Goal: Information Seeking & Learning: Learn about a topic

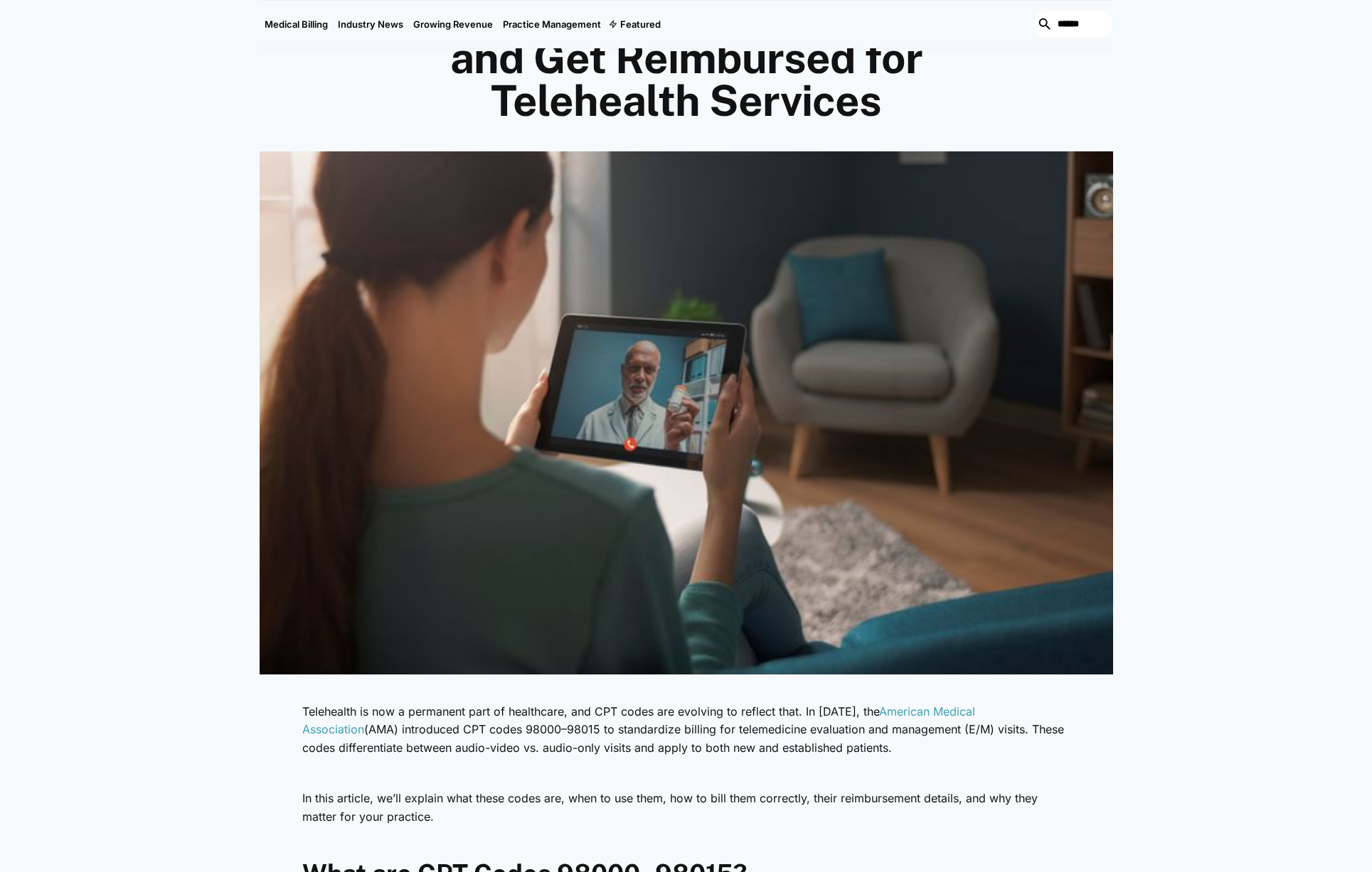
scroll to position [580, 0]
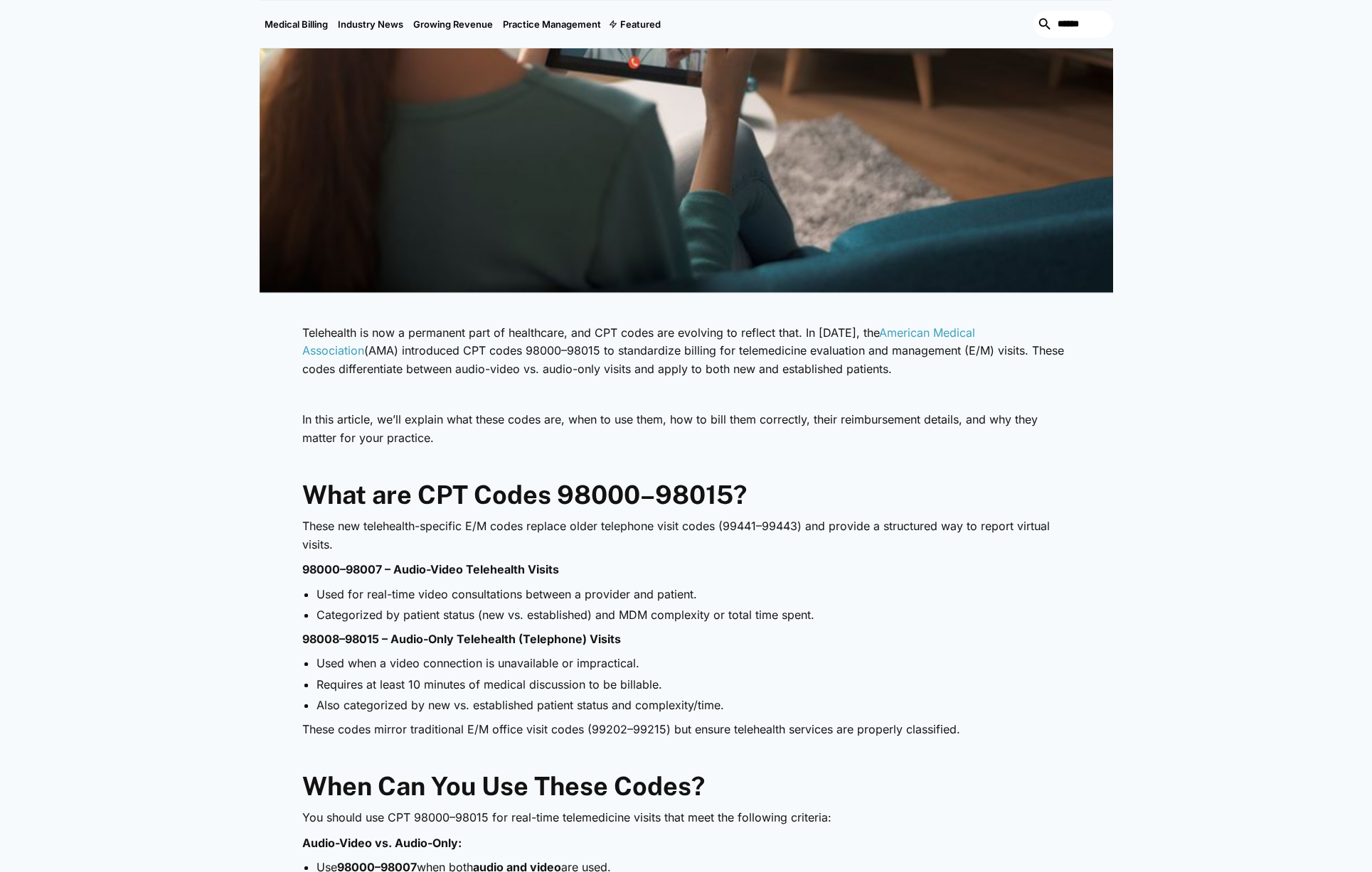
click at [435, 600] on li "Used for real-time video consultations between a provider and patient." at bounding box center [694, 594] width 754 height 16
click at [438, 602] on li "Used for real-time video consultations between a provider and patient." at bounding box center [694, 594] width 754 height 16
click at [438, 602] on ul "Used for real-time video consultations between a provider and patient. Categori…" at bounding box center [686, 604] width 768 height 37
click at [468, 566] on strong "98000–98007 – Audio-Video Telehealth Visits" at bounding box center [430, 570] width 257 height 14
click at [469, 566] on strong "98000–98007 – Audio-Video Telehealth Visits" at bounding box center [430, 570] width 257 height 14
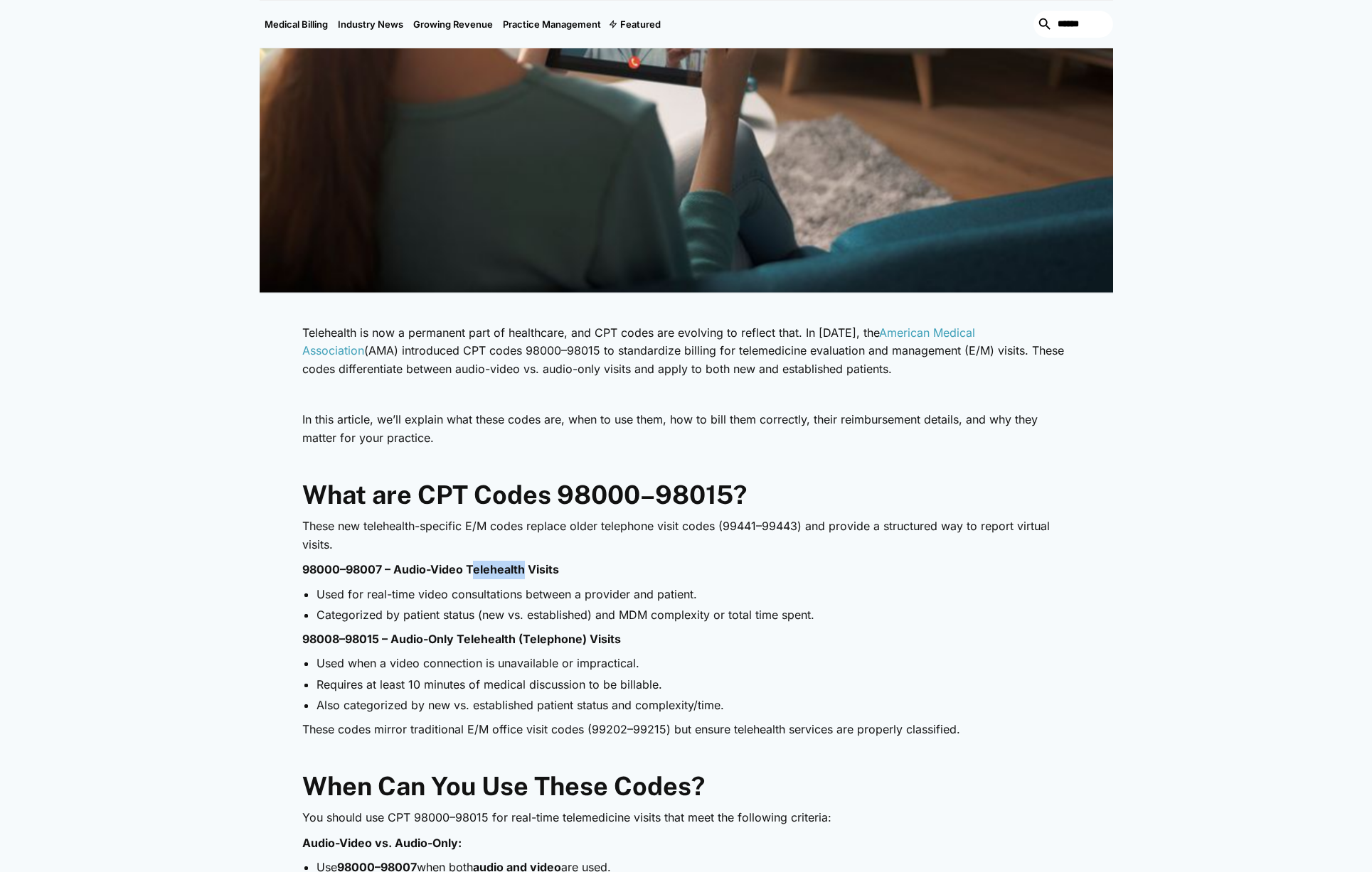
click at [470, 566] on strong "98000–98007 – Audio-Video Telehealth Visits" at bounding box center [430, 570] width 257 height 14
click at [675, 606] on ul "Used for real-time video consultations between a provider and patient. Categori…" at bounding box center [686, 604] width 768 height 37
click at [514, 597] on li "Used for real-time video consultations between a provider and patient." at bounding box center [694, 594] width 754 height 16
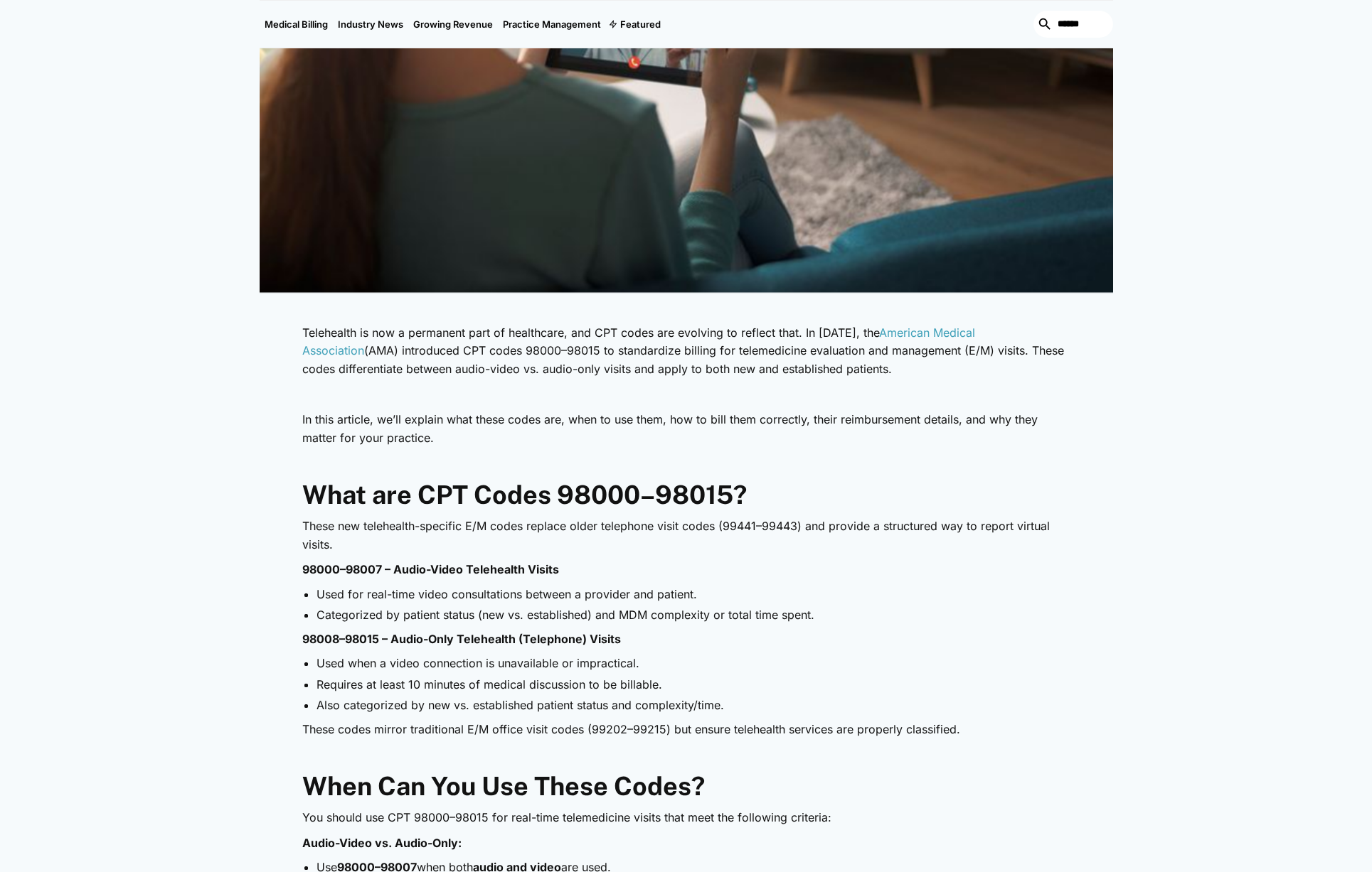
click at [517, 610] on li "Categorized by patient status (new vs. established) and MDM complexity or total…" at bounding box center [694, 615] width 754 height 16
click at [519, 610] on li "Categorized by patient status (new vs. established) and MDM complexity or total…" at bounding box center [694, 615] width 754 height 16
click at [484, 657] on li "Used when a video connection is unavailable or impractical." at bounding box center [694, 663] width 754 height 16
click at [485, 657] on li "Used when a video connection is unavailable or impractical." at bounding box center [694, 663] width 754 height 16
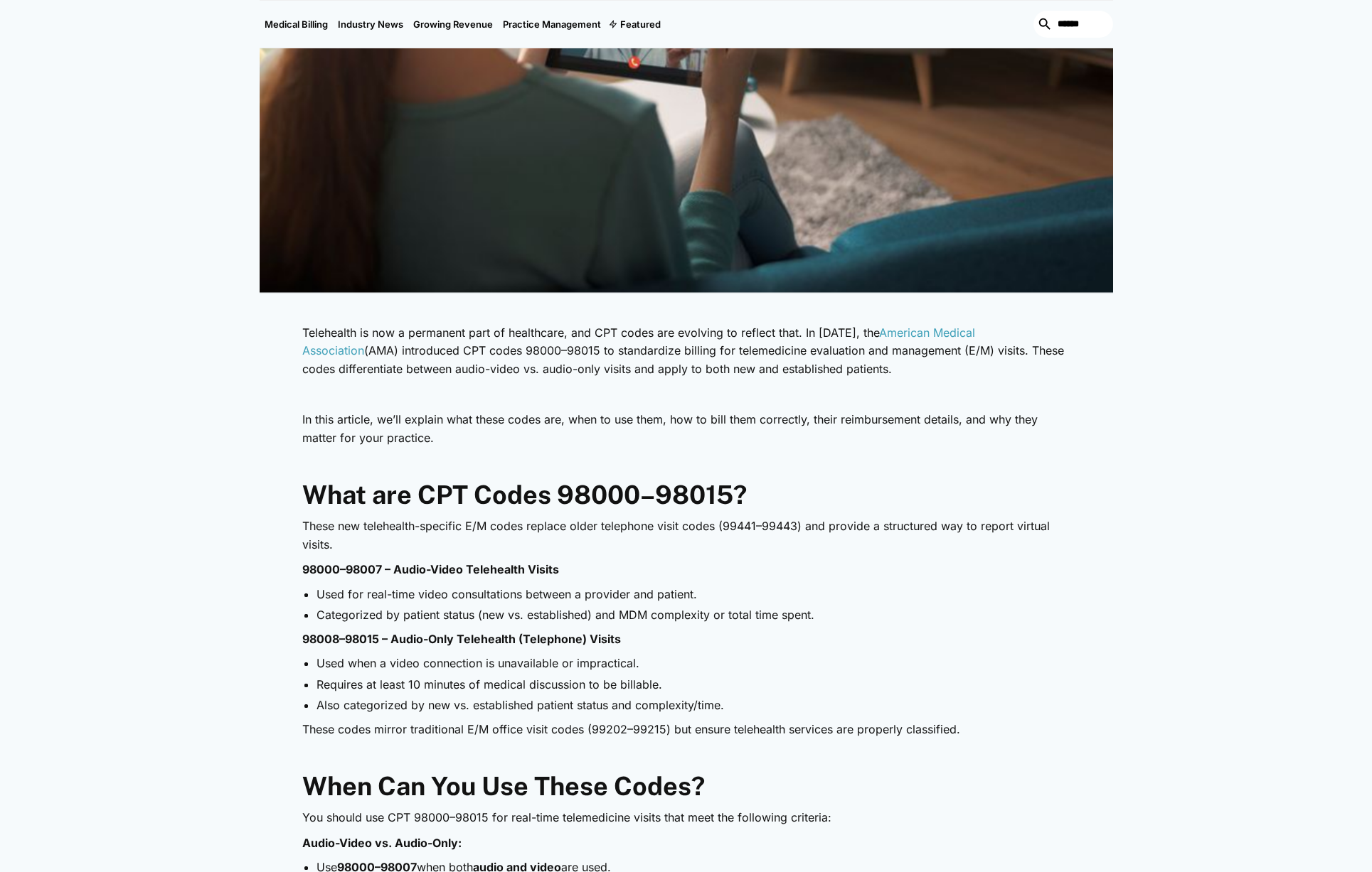
click at [318, 570] on strong "98000–98007 – Audio-Video Telehealth Visits" at bounding box center [430, 570] width 257 height 14
click at [319, 570] on strong "98000–98007 – Audio-Video Telehealth Visits" at bounding box center [430, 570] width 257 height 14
click at [365, 646] on strong "98008–98015 – Audio-Only Telehealth (Telephone) Visits" at bounding box center [461, 639] width 318 height 14
click at [382, 644] on strong "98008–98015 – Audio-Only Telehealth (Telephone) Visits" at bounding box center [461, 639] width 318 height 14
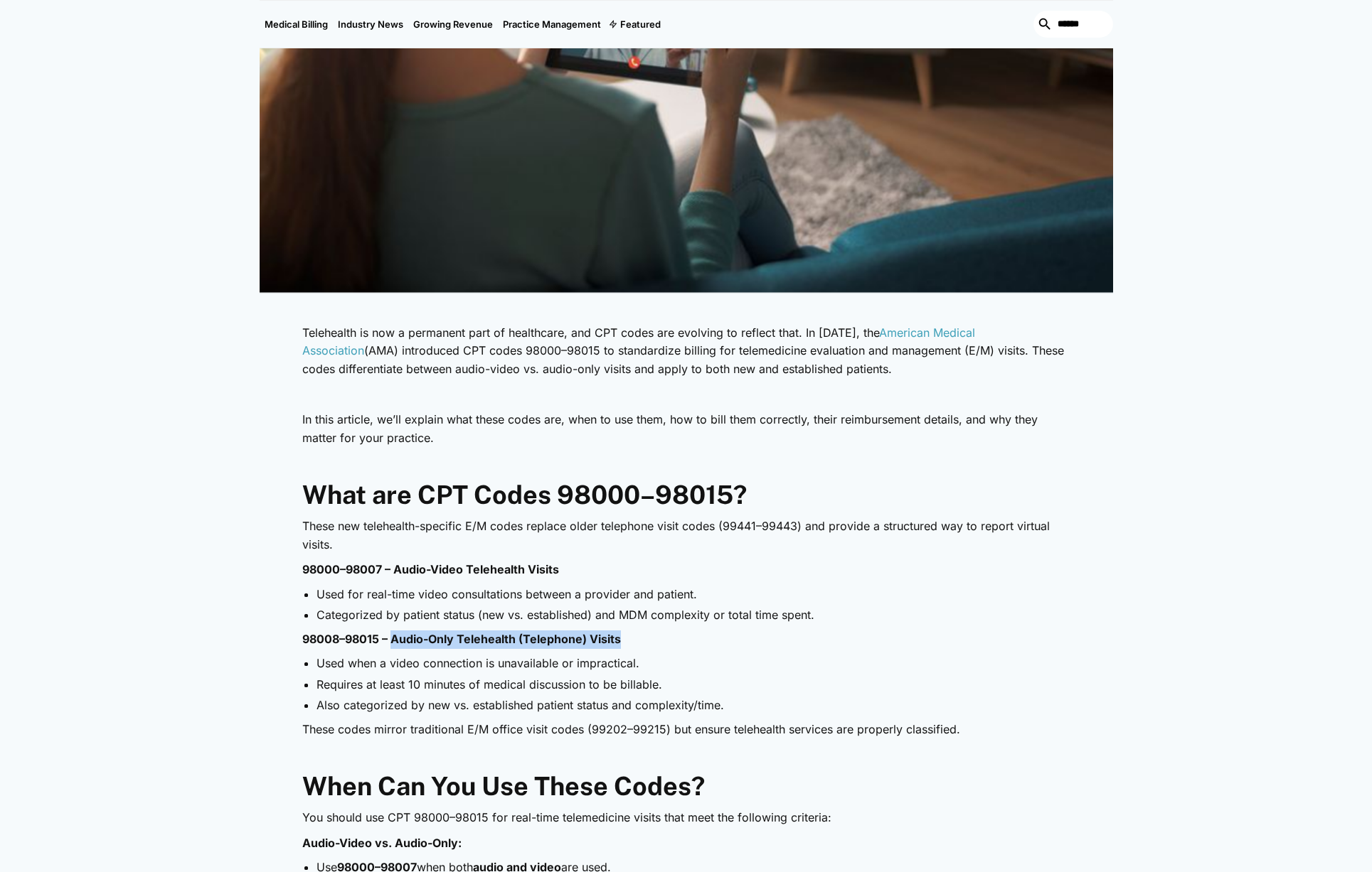
drag, startPoint x: 390, startPoint y: 644, endPoint x: 639, endPoint y: 647, distance: 249.0
click at [639, 647] on p "98008–98015 – Audio-Only Telehealth (Telephone) Visits" at bounding box center [686, 640] width 768 height 19
click at [527, 622] on li "Categorized by patient status (new vs. established) and MDM complexity or total…" at bounding box center [694, 615] width 754 height 16
click at [430, 646] on p "98008–98015 – Audio-Only Telehealth (Telephone) Visits" at bounding box center [686, 640] width 768 height 19
click at [429, 646] on p "98008–98015 – Audio-Only Telehealth (Telephone) Visits" at bounding box center [686, 640] width 768 height 19
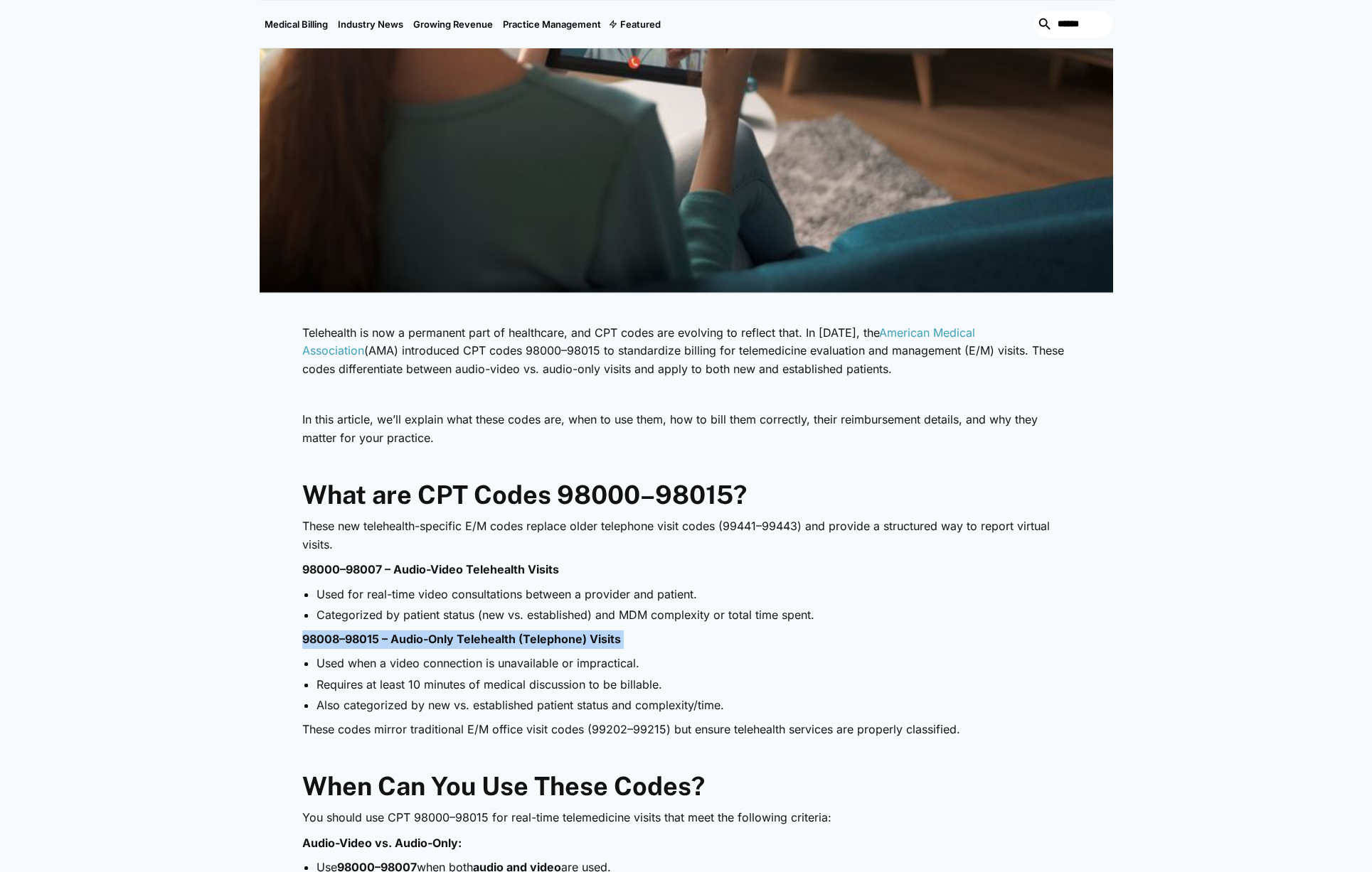
click at [430, 646] on p "98008–98015 – Audio-Only Telehealth (Telephone) Visits" at bounding box center [686, 640] width 768 height 19
click at [332, 646] on strong "98008–98015 – Audio-Only Telehealth (Telephone) Visits" at bounding box center [461, 639] width 318 height 14
click at [333, 645] on strong "98008–98015 – Audio-Only Telehealth (Telephone) Visits" at bounding box center [461, 639] width 318 height 14
click at [333, 644] on strong "98008–98015 – Audio-Only Telehealth (Telephone) Visits" at bounding box center [461, 639] width 318 height 14
click at [346, 640] on strong "98008–98015 – Audio-Only Telehealth (Telephone) Visits" at bounding box center [461, 639] width 318 height 14
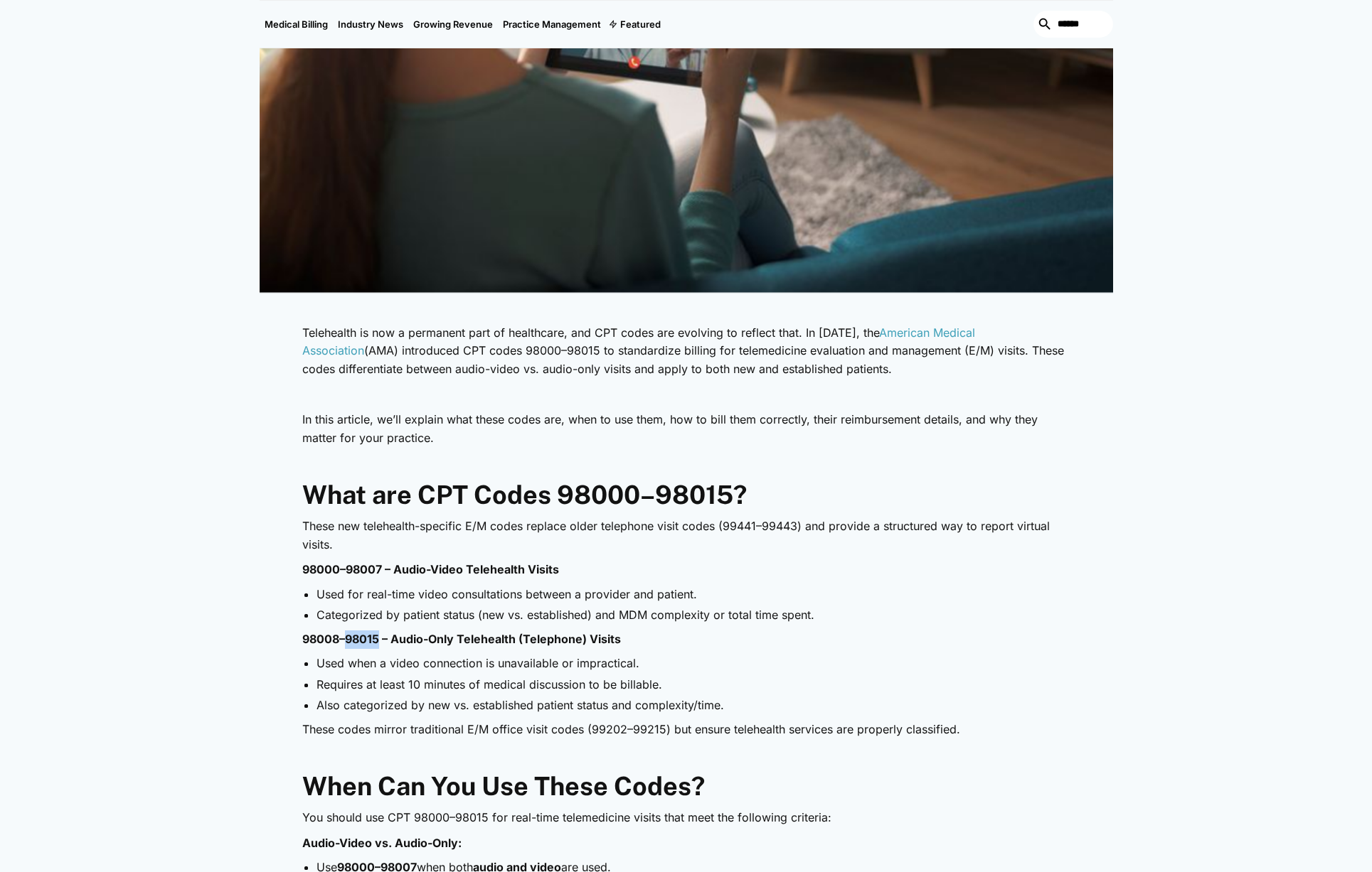
click at [346, 640] on strong "98008–98015 – Audio-Only Telehealth (Telephone) Visits" at bounding box center [461, 639] width 318 height 14
click at [347, 639] on strong "98008–98015 – Audio-Only Telehealth (Telephone) Visits" at bounding box center [461, 639] width 318 height 14
click at [549, 641] on strong "98008–98015 – Audio-Only Telehealth (Telephone) Visits" at bounding box center [461, 639] width 318 height 14
drag, startPoint x: 577, startPoint y: 653, endPoint x: 300, endPoint y: 646, distance: 277.1
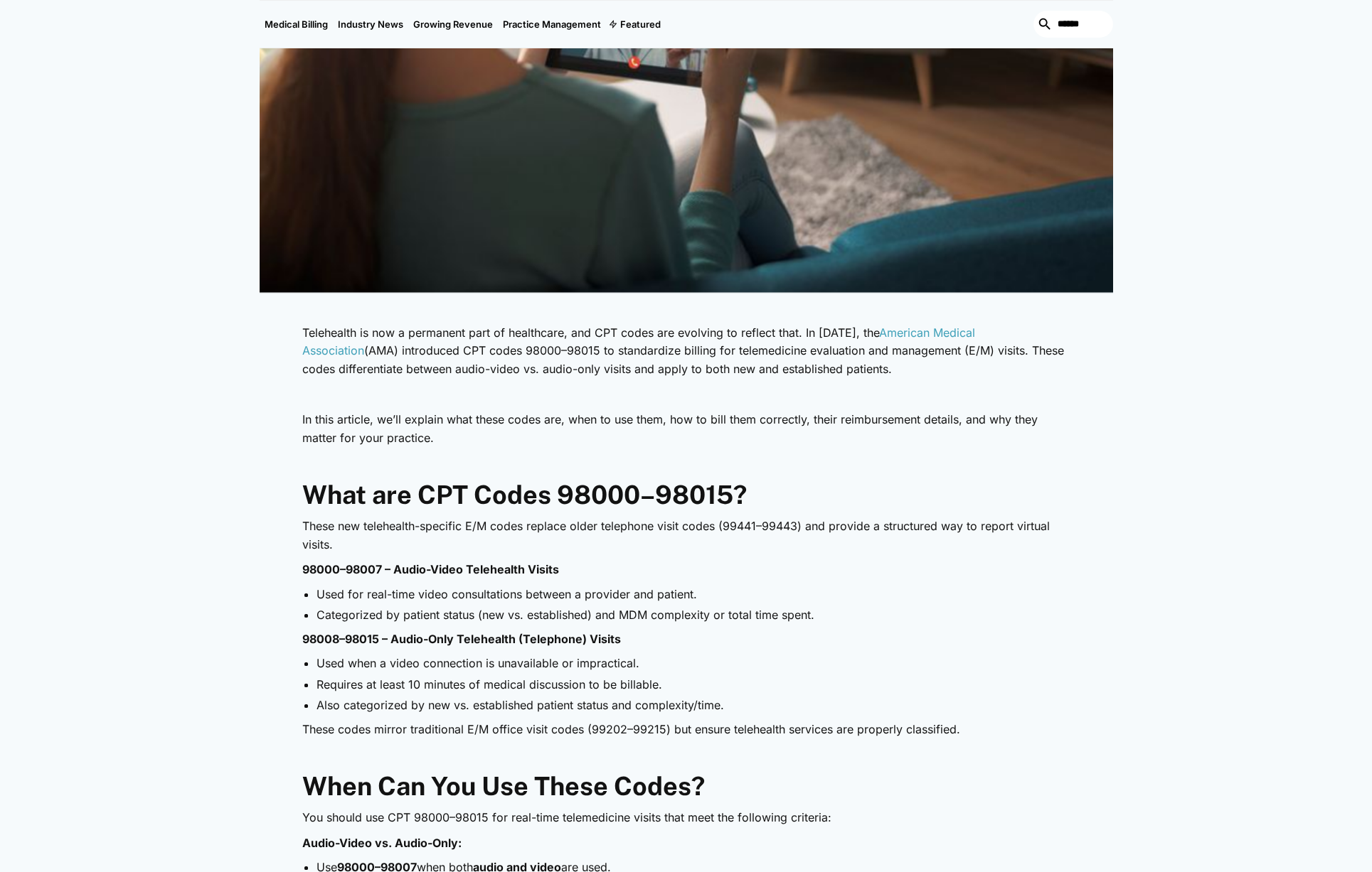
click at [405, 670] on li "Used when a video connection is unavailable or impractical." at bounding box center [694, 663] width 754 height 16
click at [405, 671] on li "Used when a video connection is unavailable or impractical." at bounding box center [694, 663] width 754 height 16
click at [404, 671] on li "Used when a video connection is unavailable or impractical." at bounding box center [694, 663] width 754 height 16
click at [442, 680] on li "Requires at least 10 minutes of medical discussion to be billable." at bounding box center [694, 685] width 754 height 16
click at [443, 680] on li "Requires at least 10 minutes of medical discussion to be billable." at bounding box center [694, 685] width 754 height 16
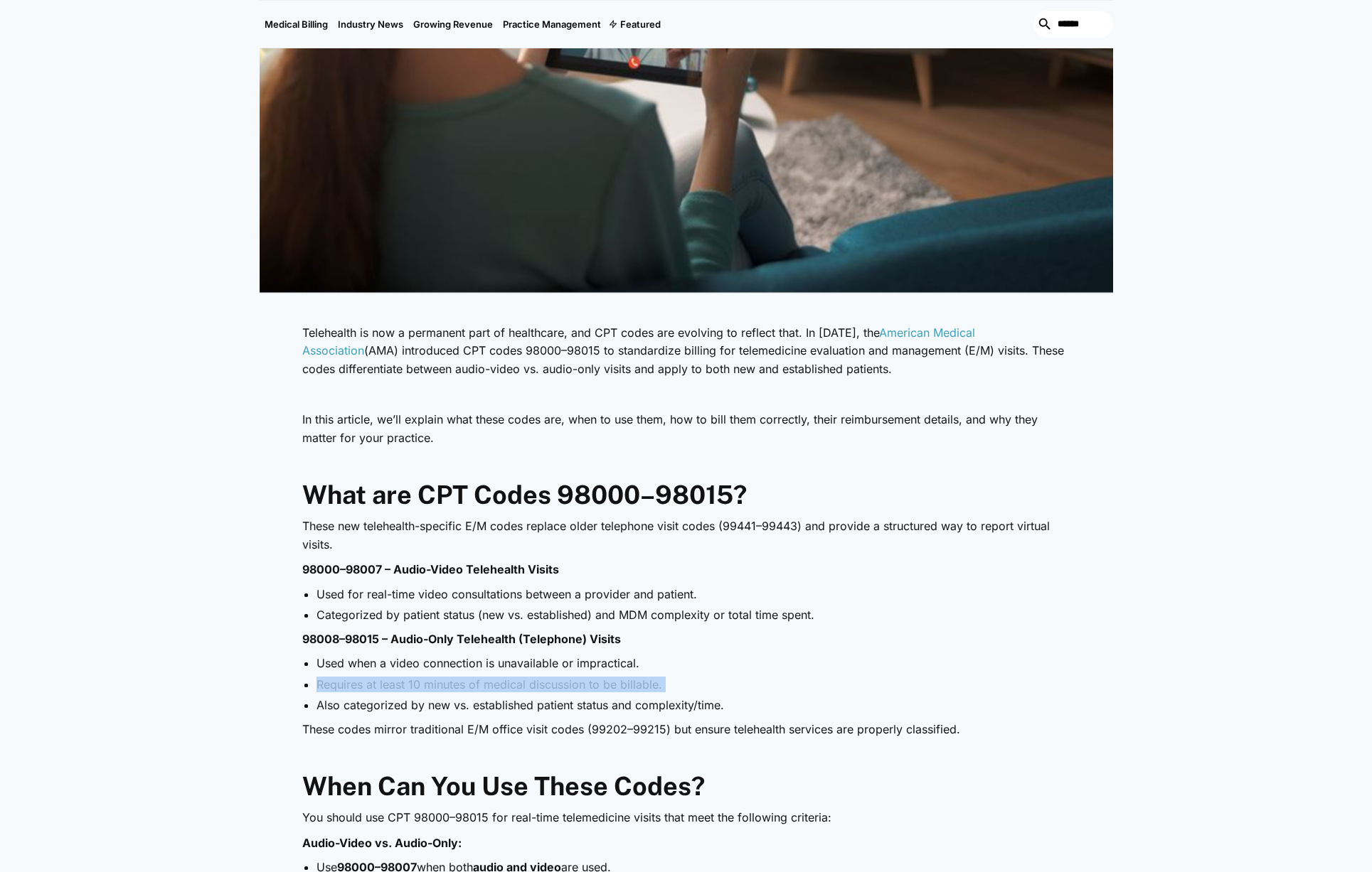
click at [443, 680] on li "Requires at least 10 minutes of medical discussion to be billable." at bounding box center [694, 685] width 754 height 16
click at [495, 712] on li "Also categorized by new vs. established patient status and complexity/time." at bounding box center [694, 706] width 754 height 16
click at [495, 712] on li "Also categorized by new vs. established patient status and complexity/time." at bounding box center [694, 706] width 754 height 16
click at [500, 734] on p "These codes mirror traditional E/M office visit codes (99202–99215) but ensure …" at bounding box center [686, 730] width 768 height 19
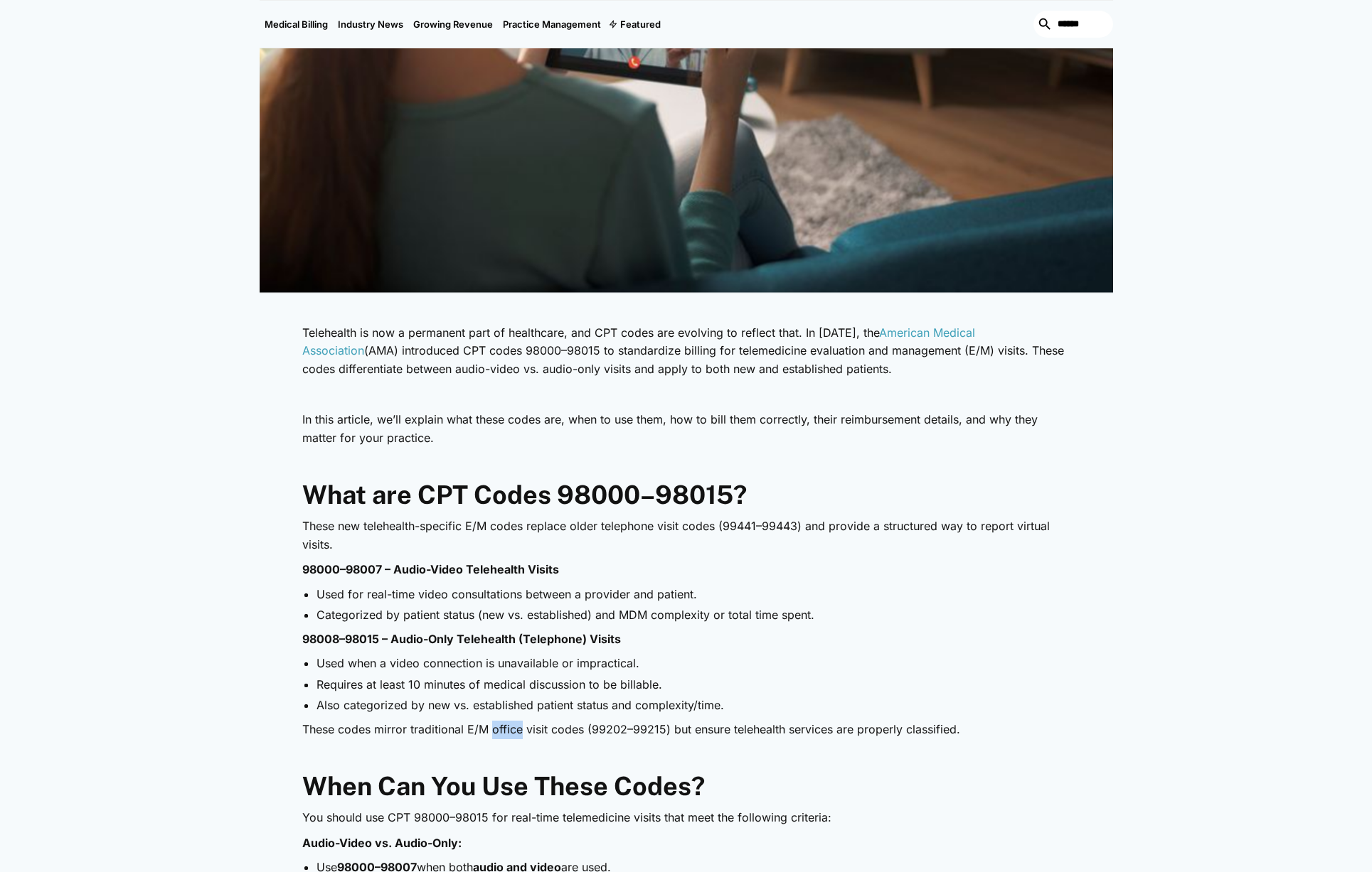
click at [500, 734] on p "These codes mirror traditional E/M office visit codes (99202–99215) but ensure …" at bounding box center [686, 730] width 768 height 19
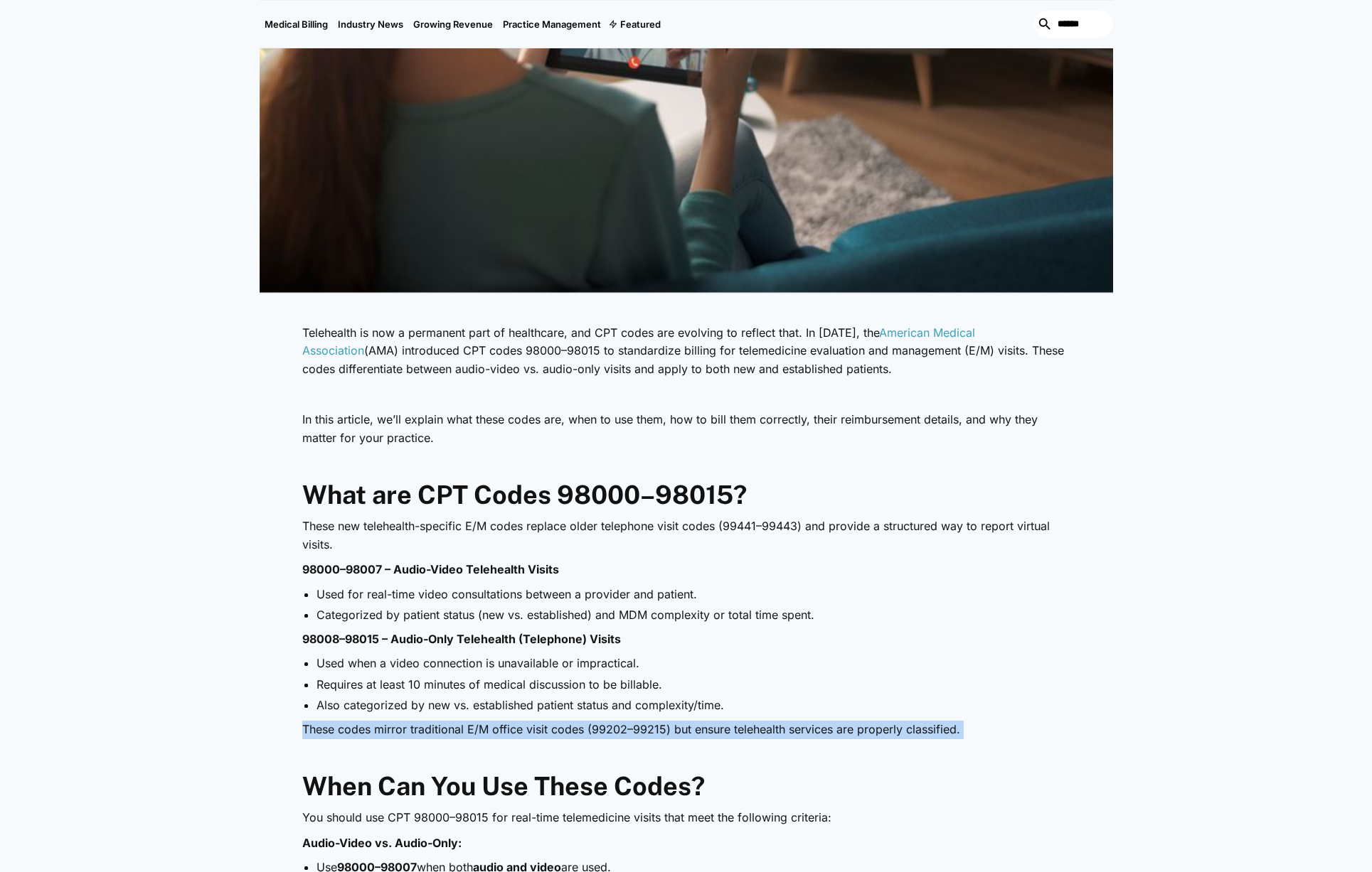
click at [500, 734] on p "These codes mirror traditional E/M office visit codes (99202–99215) but ensure …" at bounding box center [686, 730] width 768 height 19
drag, startPoint x: 500, startPoint y: 733, endPoint x: 494, endPoint y: 738, distance: 7.8
click at [501, 733] on p "These codes mirror traditional E/M office visit codes (99202–99215) but ensure …" at bounding box center [686, 730] width 768 height 19
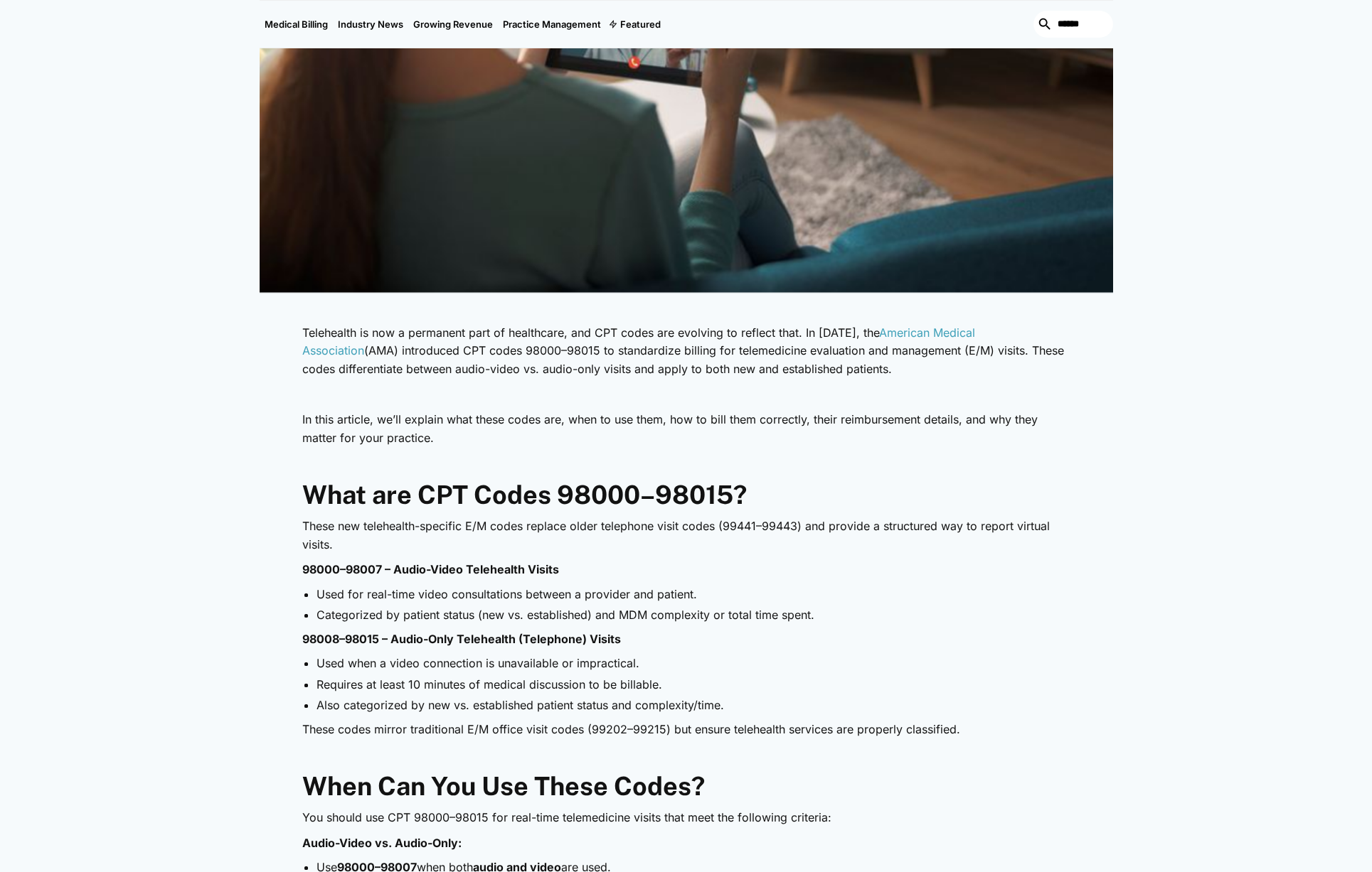
click at [386, 735] on p "These codes mirror traditional E/M office visit codes (99202–99215) but ensure …" at bounding box center [686, 730] width 768 height 19
drag, startPoint x: 345, startPoint y: 725, endPoint x: 587, endPoint y: 727, distance: 242.0
click at [587, 727] on p "These codes mirror traditional E/M office visit codes (99202–99215) but ensure …" at bounding box center [686, 730] width 768 height 19
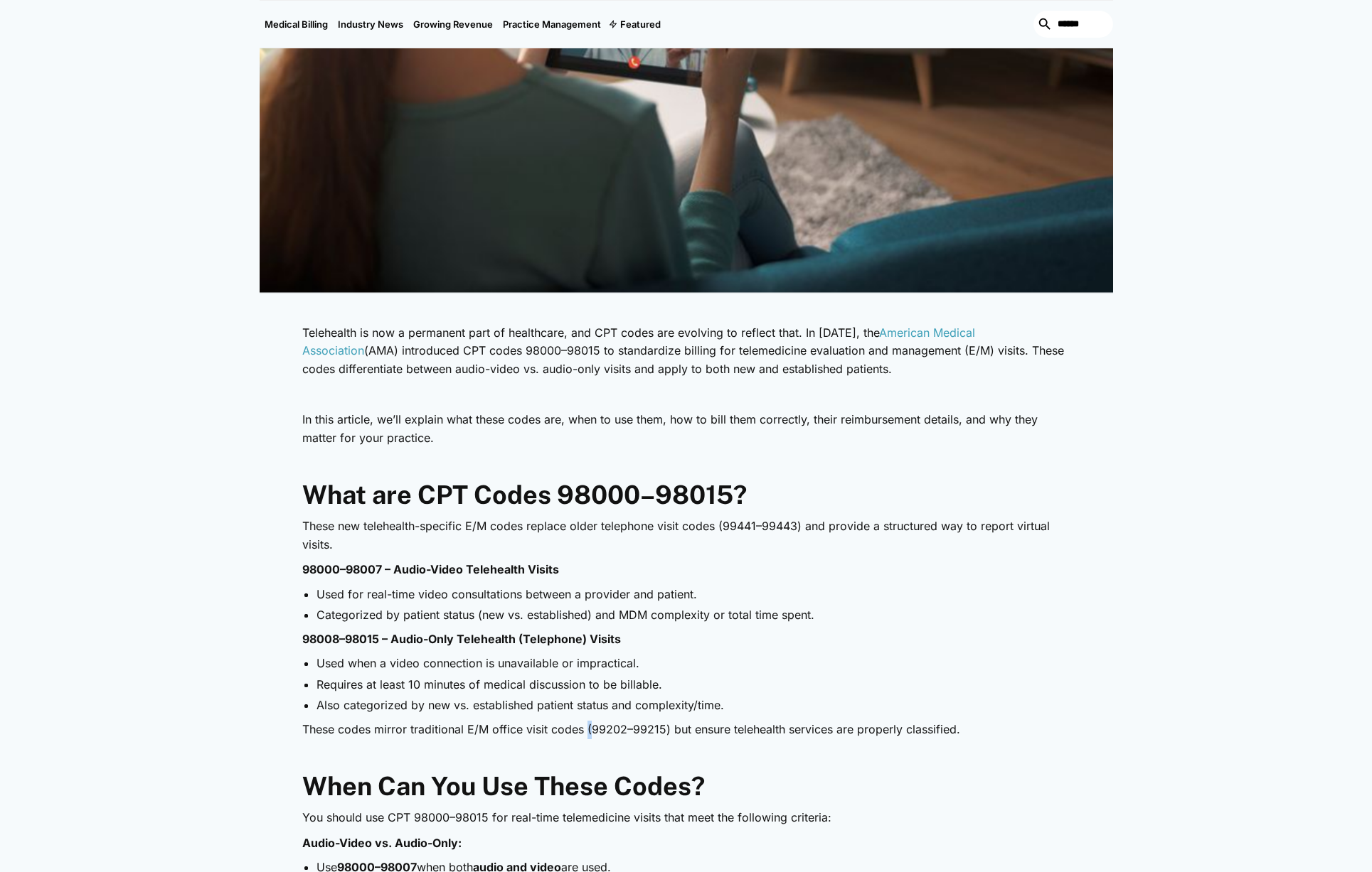
click at [587, 727] on p "These codes mirror traditional E/M office visit codes (99202–99215) but ensure …" at bounding box center [686, 730] width 768 height 19
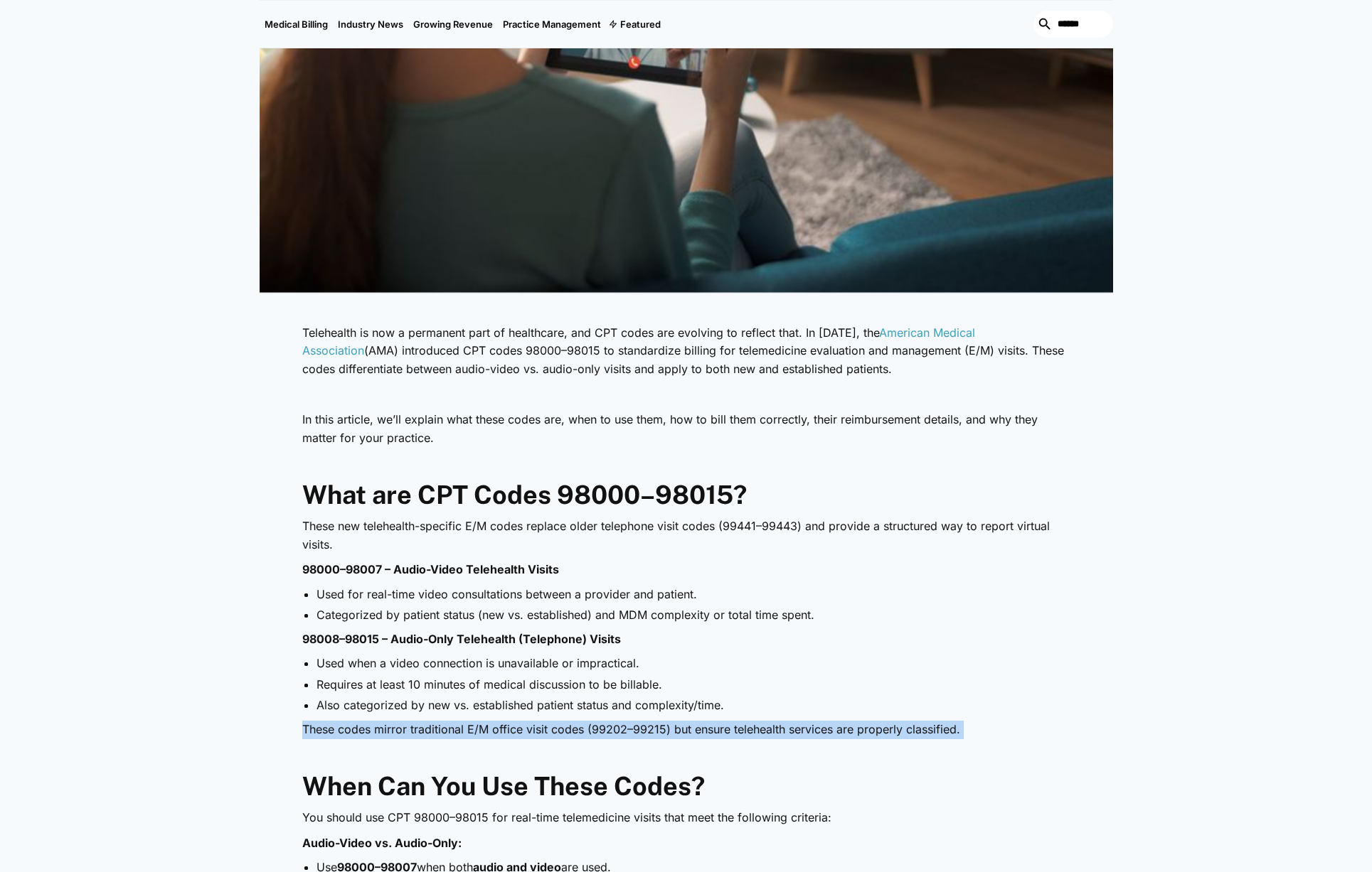
click at [587, 727] on p "These codes mirror traditional E/M office visit codes (99202–99215) but ensure …" at bounding box center [686, 730] width 768 height 19
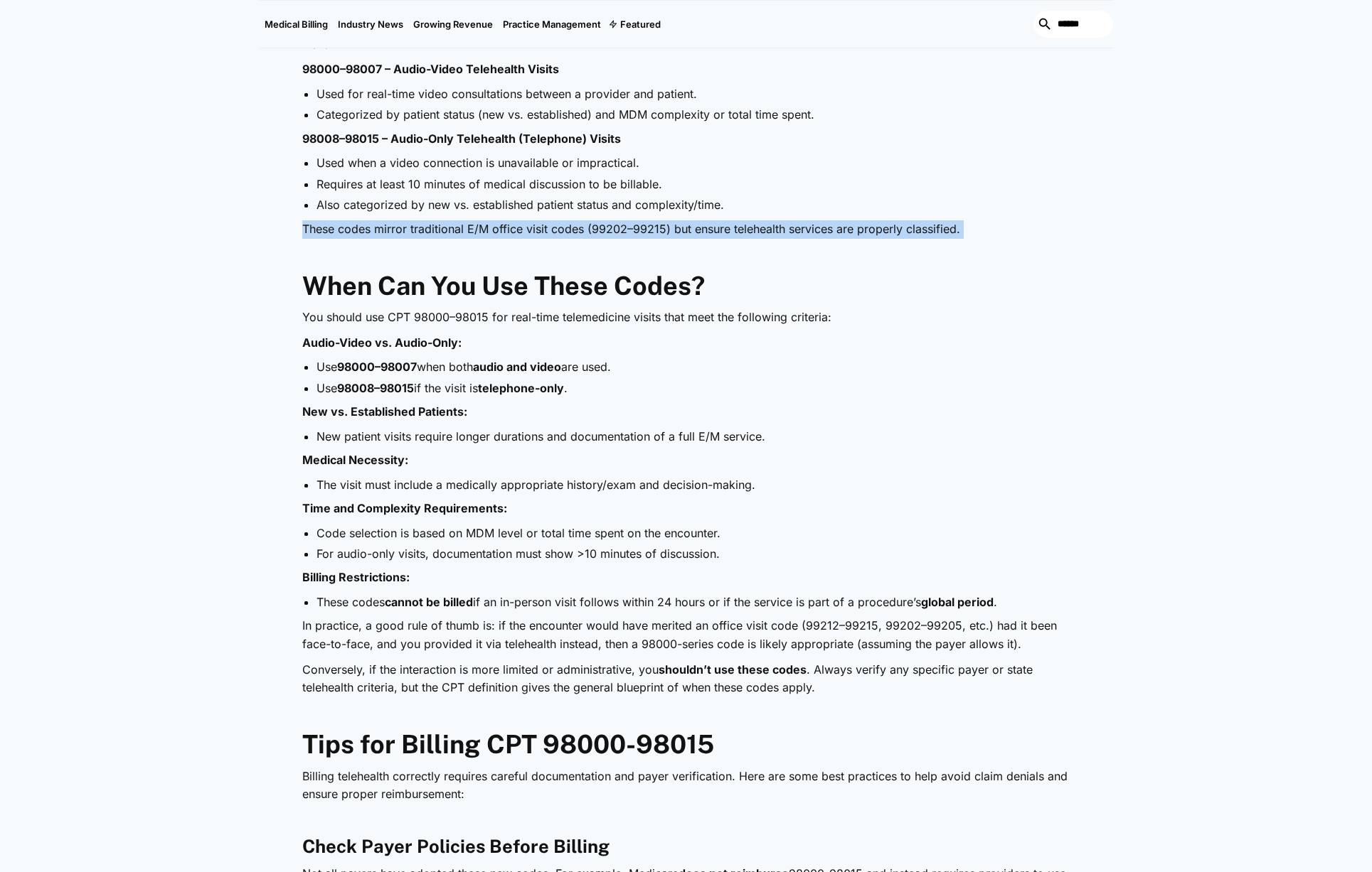
scroll to position [1092, 0]
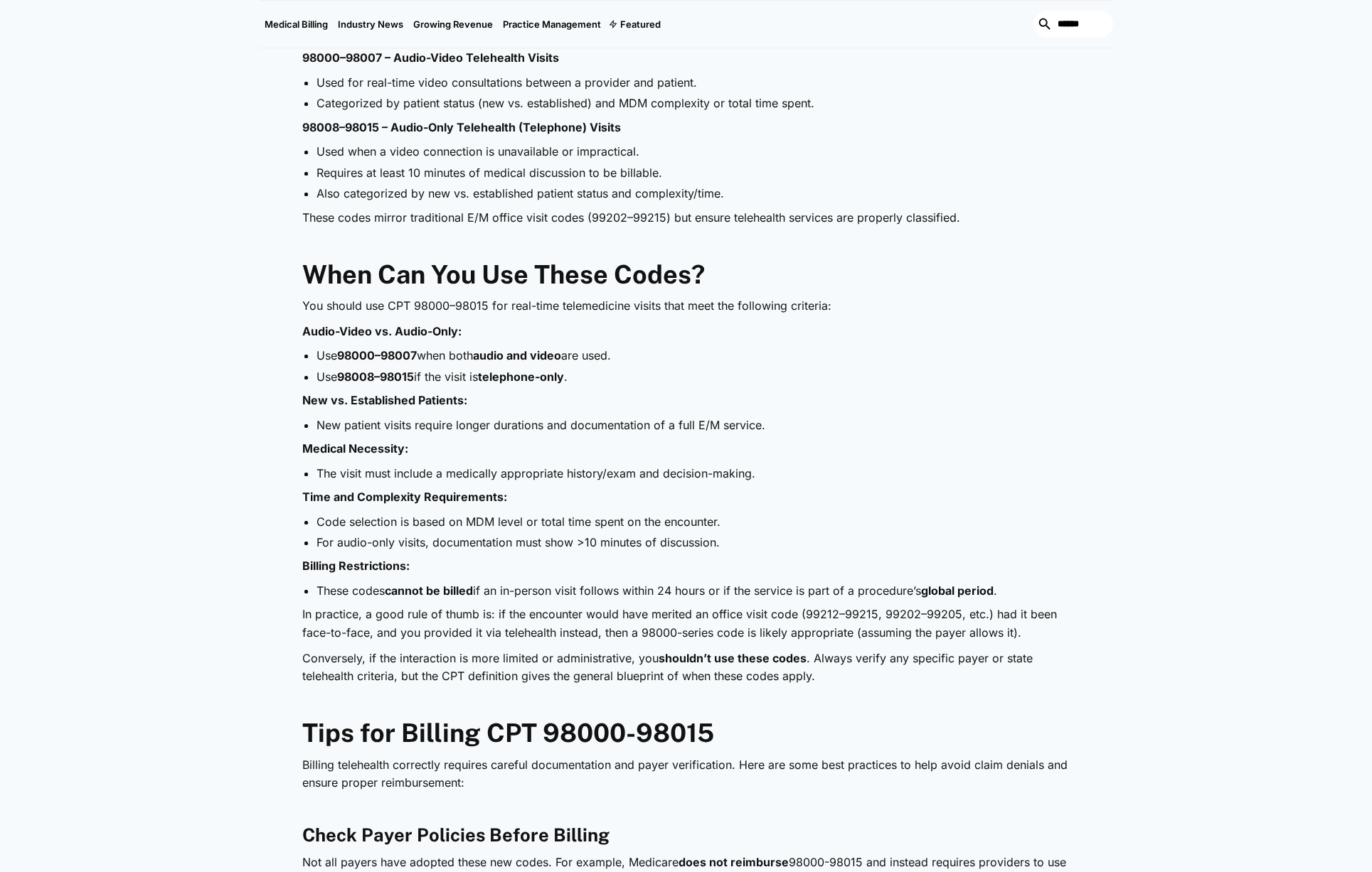
click at [550, 661] on p "Conversely, if the interaction is more limited or administrative, you shouldn’t…" at bounding box center [686, 668] width 768 height 36
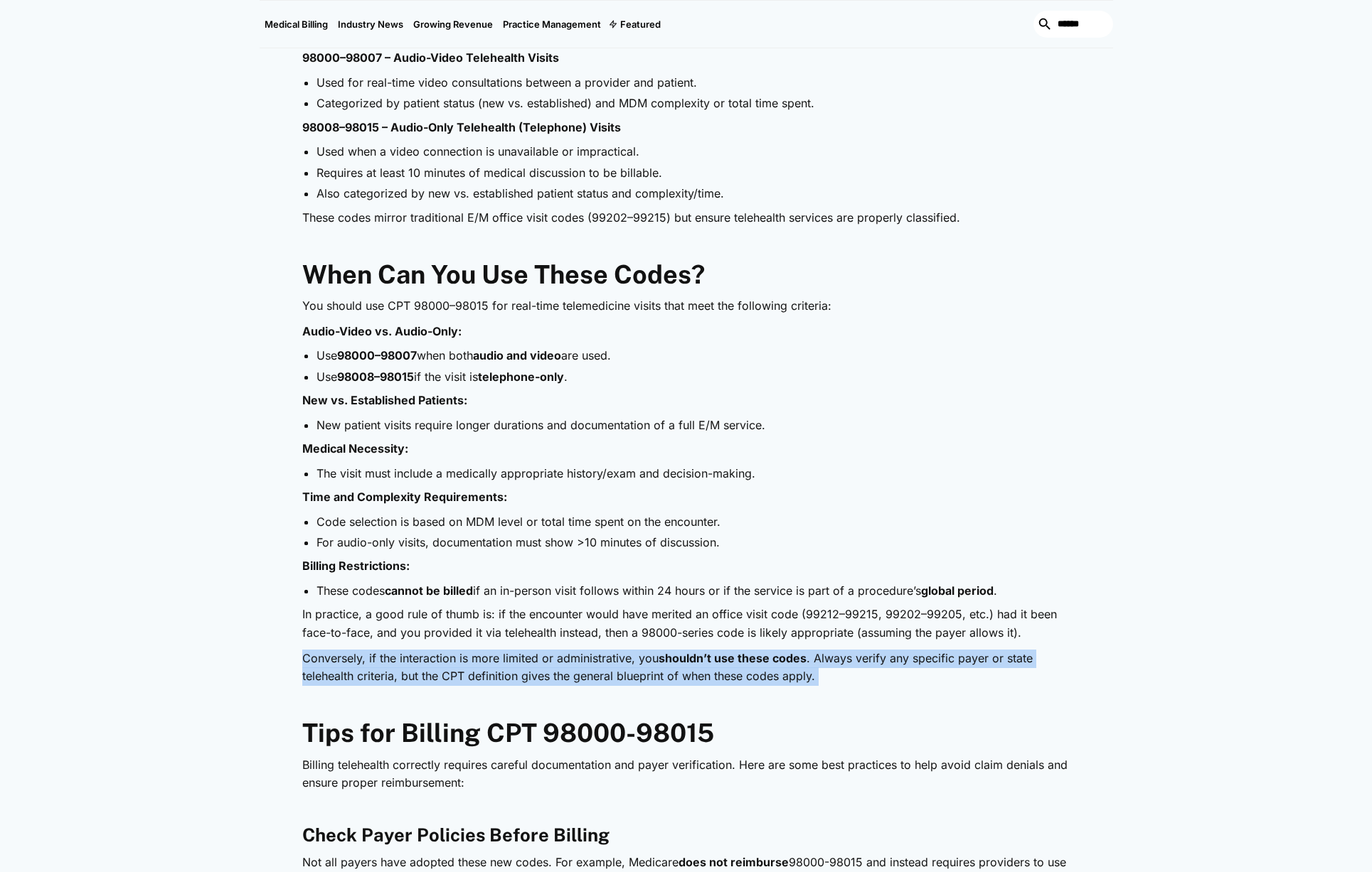
click at [550, 662] on p "Conversely, if the interaction is more limited or administrative, you shouldn’t…" at bounding box center [686, 668] width 768 height 36
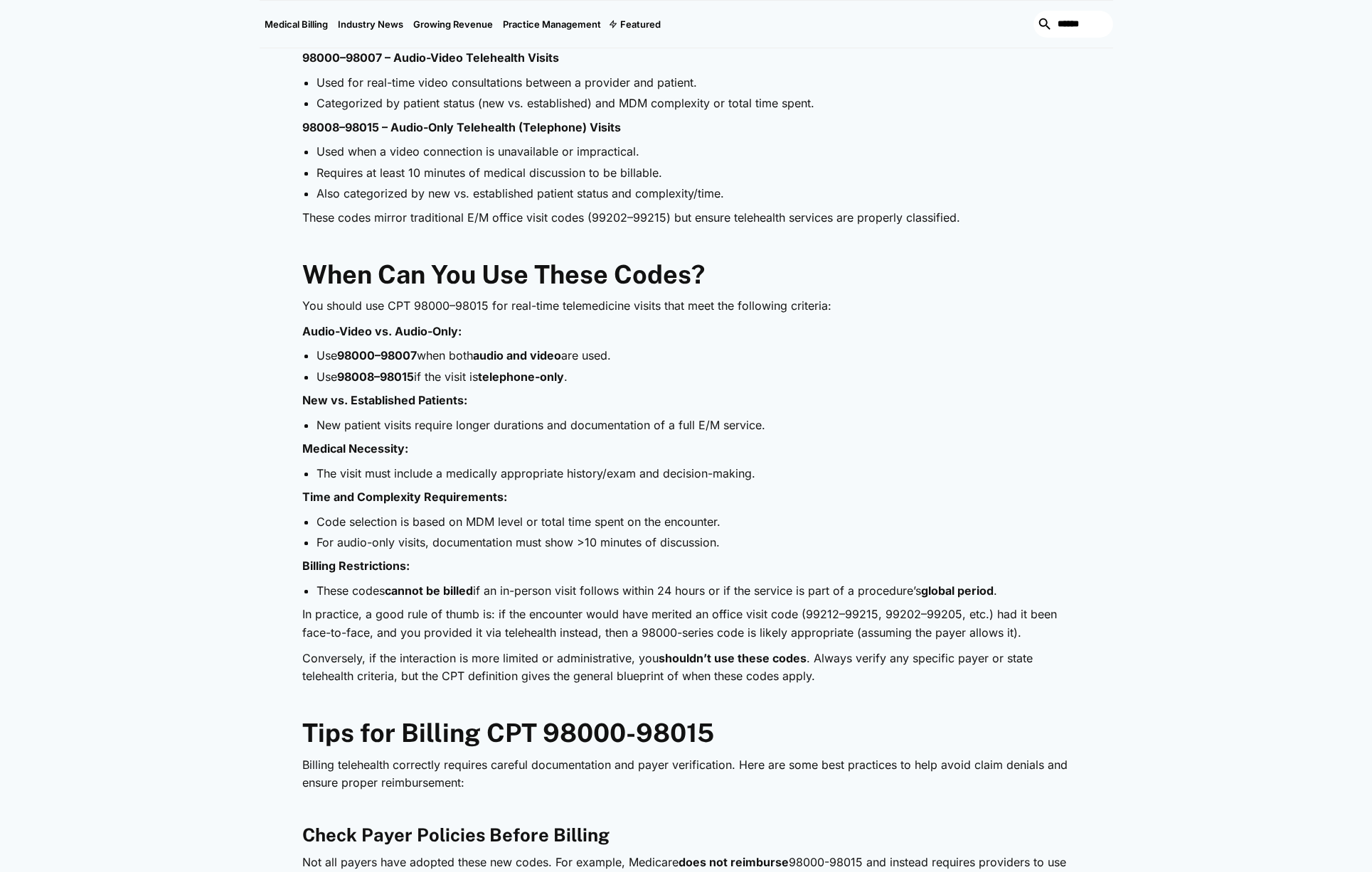
click at [539, 598] on li "These codes cannot be billed if an in-person visit follows within 24 hours or i…" at bounding box center [694, 591] width 754 height 16
click at [538, 599] on li "These codes cannot be billed if an in-person visit follows within 24 hours or i…" at bounding box center [694, 591] width 754 height 16
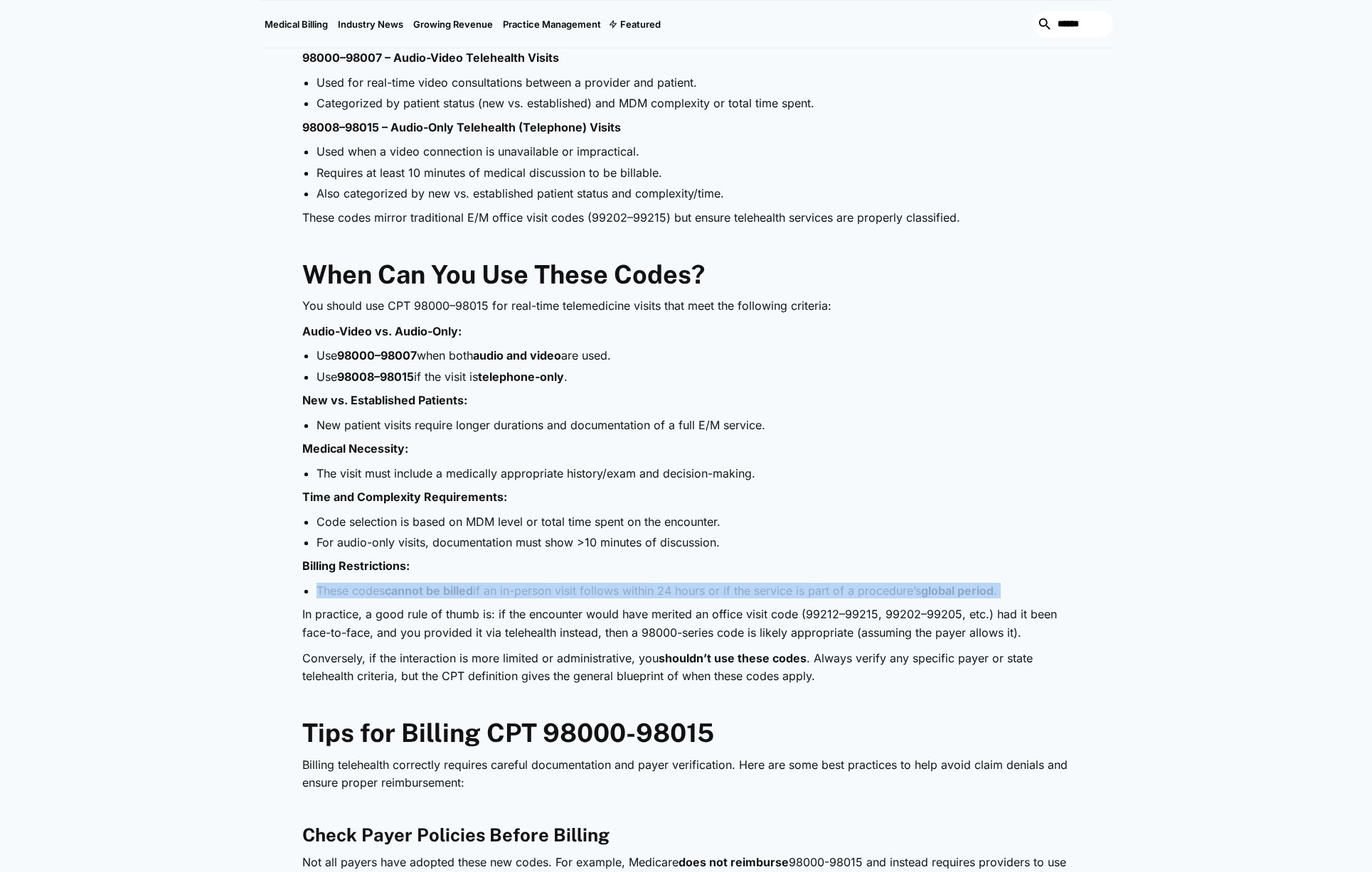
click at [538, 599] on li "These codes cannot be billed if an in-person visit follows within 24 hours or i…" at bounding box center [694, 591] width 754 height 16
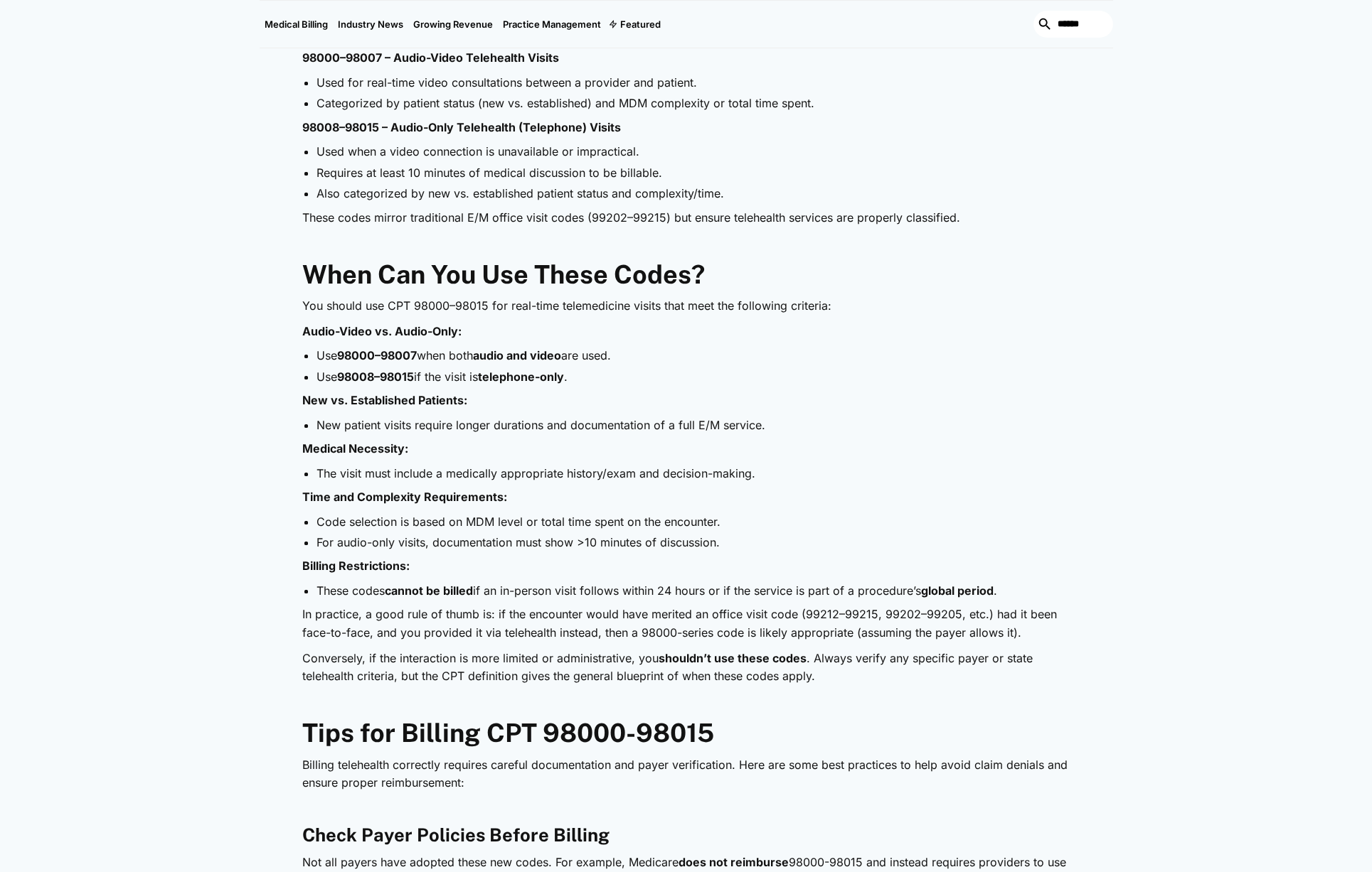
click at [542, 612] on p "In practice, a good rule of thumb is: if the encounter would have merited an of…" at bounding box center [686, 624] width 768 height 36
click at [542, 612] on p "In practice, a good rule of thumb is: if the encounter would have merited an of…" at bounding box center [686, 624] width 768 height 36
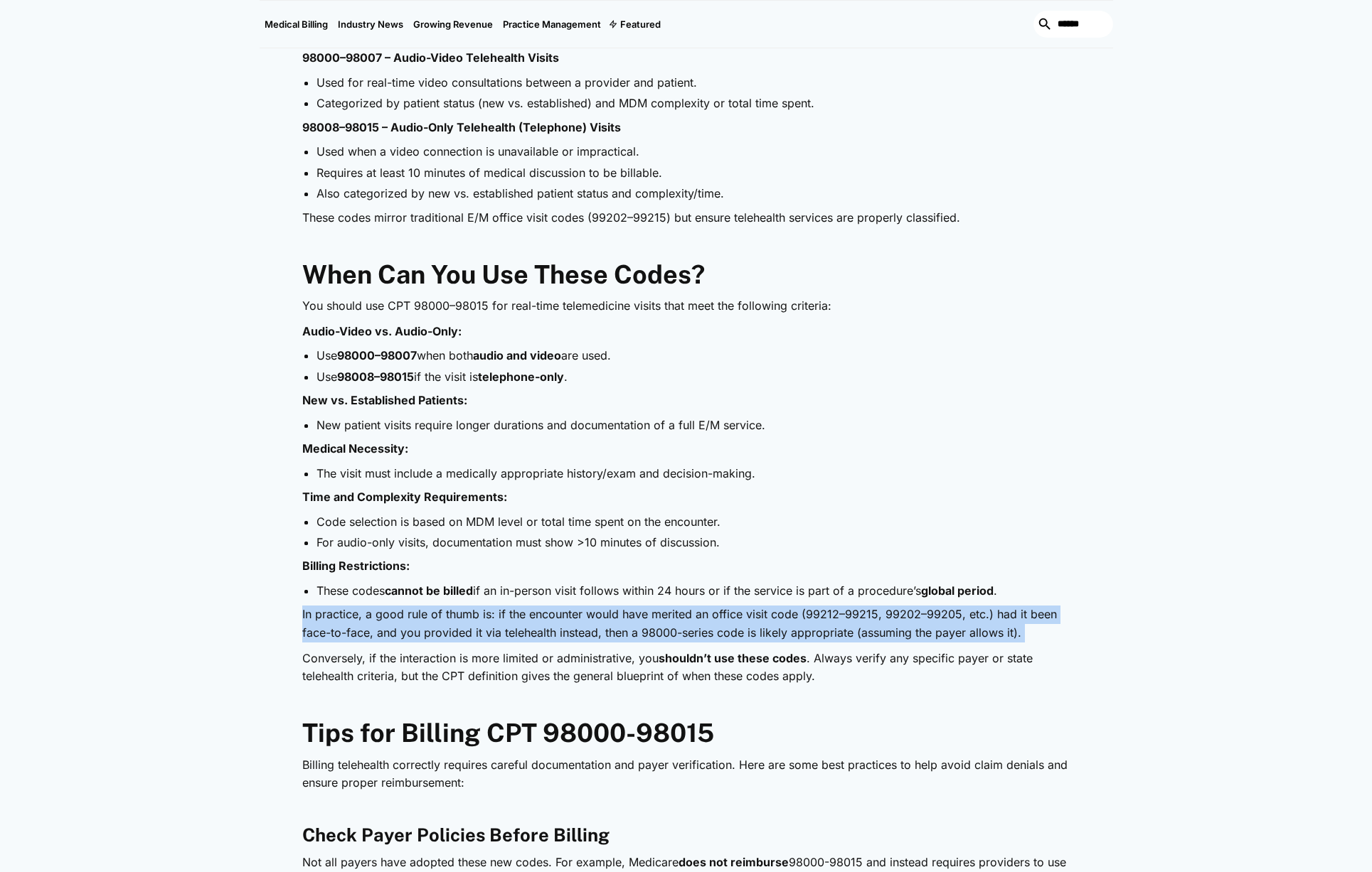
click at [542, 613] on p "In practice, a good rule of thumb is: if the encounter would have merited an of…" at bounding box center [686, 624] width 768 height 36
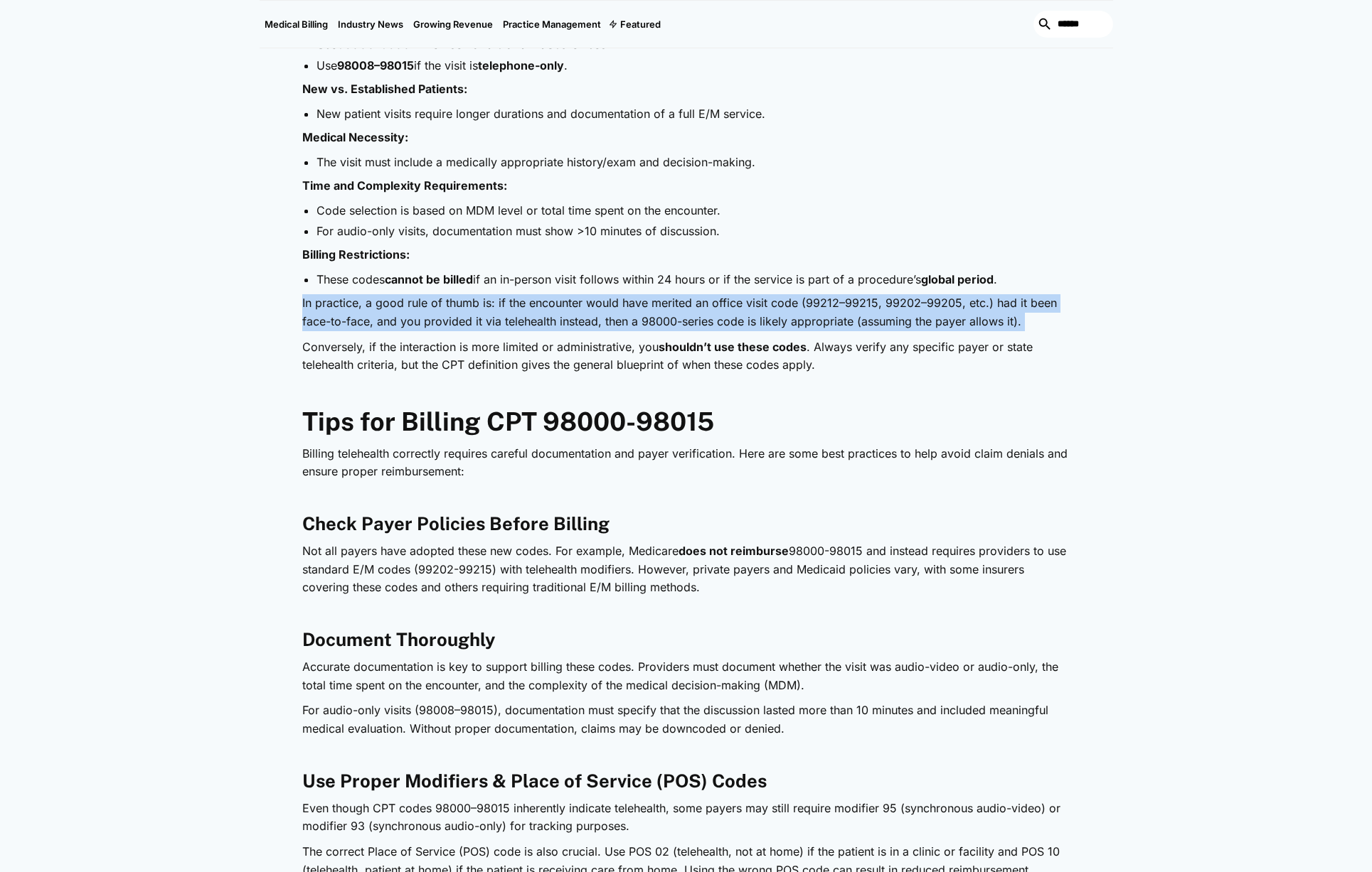
scroll to position [1412, 0]
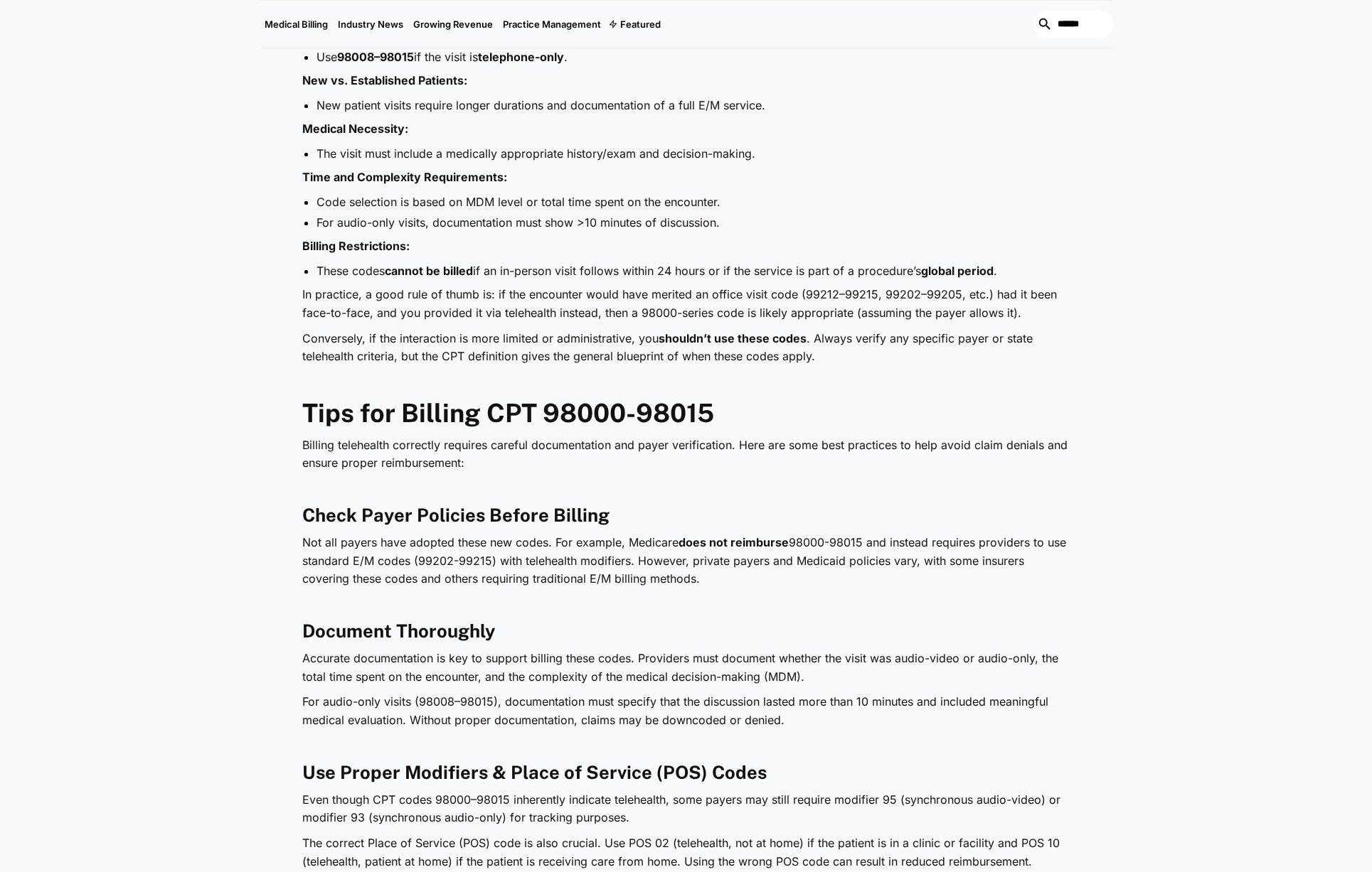
click at [608, 570] on p "Not all payers have adopted these new codes. For example, Medicare does not rei…" at bounding box center [686, 561] width 768 height 55
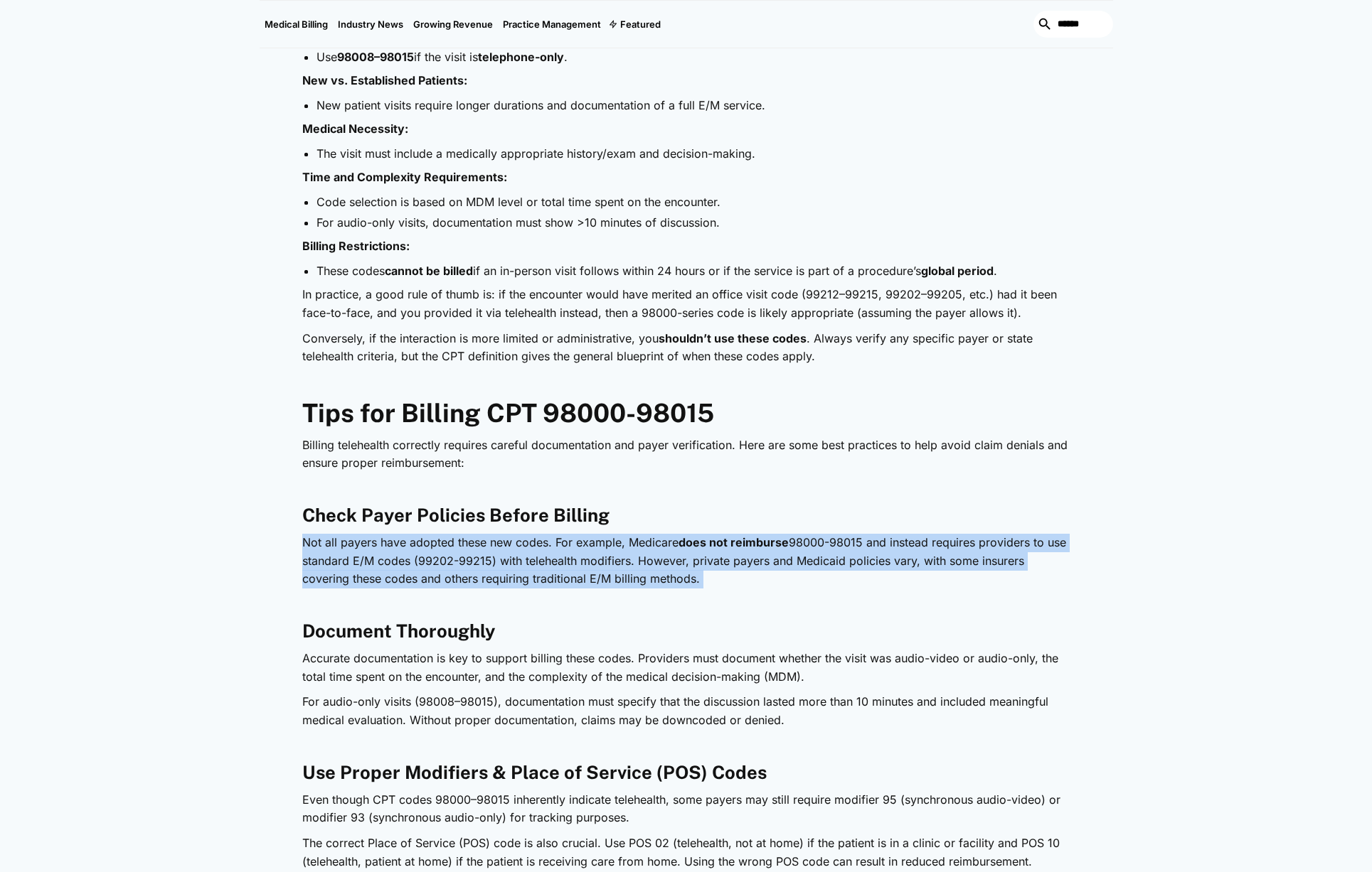
click at [608, 570] on p "Not all payers have adopted these new codes. For example, Medicare does not rei…" at bounding box center [686, 561] width 768 height 55
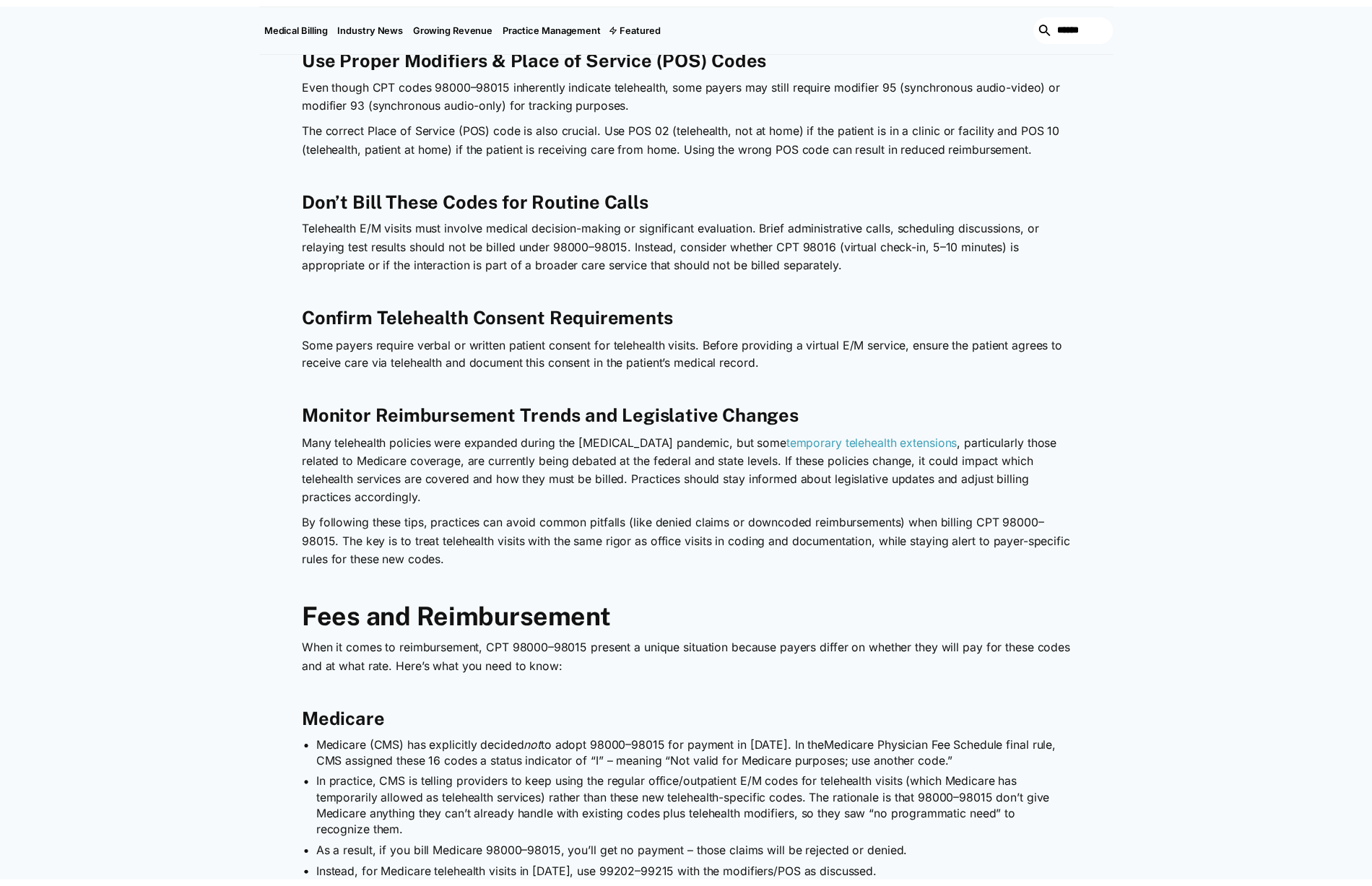
scroll to position [2164, 0]
